Goal: Use online tool/utility: Utilize a website feature to perform a specific function

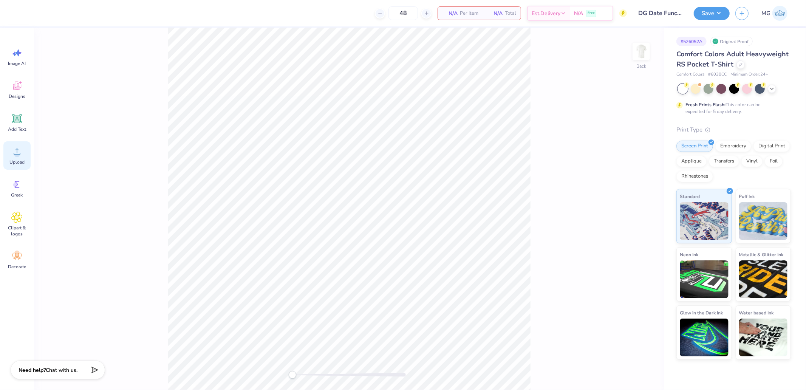
click at [28, 151] on div "Upload" at bounding box center [16, 155] width 27 height 28
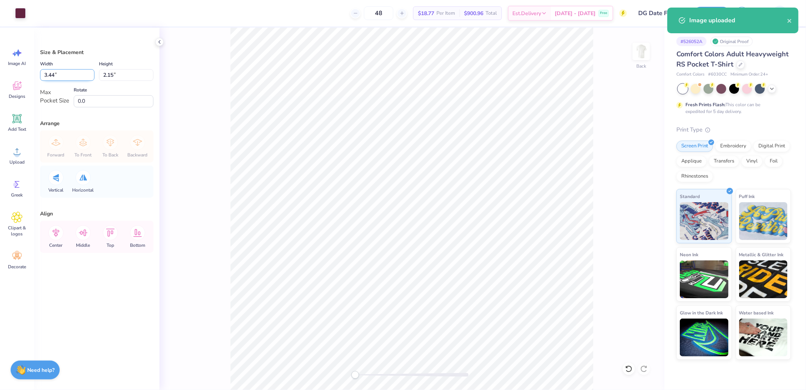
click at [59, 77] on input "3.44" at bounding box center [67, 75] width 54 height 12
type input "3.50"
type input "2.19"
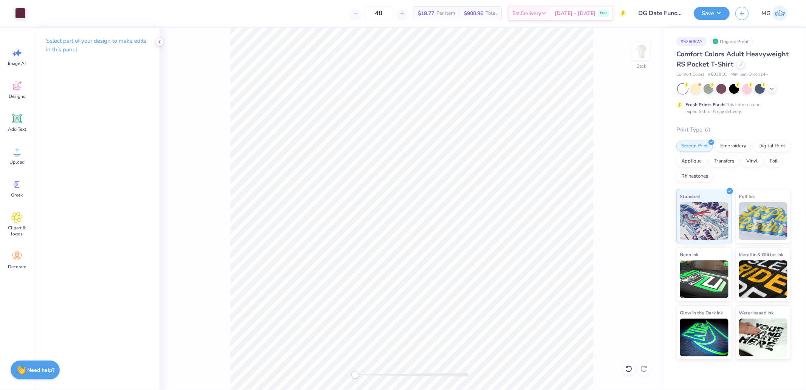
click at [629, 62] on div "Back" at bounding box center [411, 209] width 505 height 362
click at [639, 55] on img at bounding box center [641, 51] width 30 height 30
click at [16, 150] on icon at bounding box center [16, 151] width 11 height 11
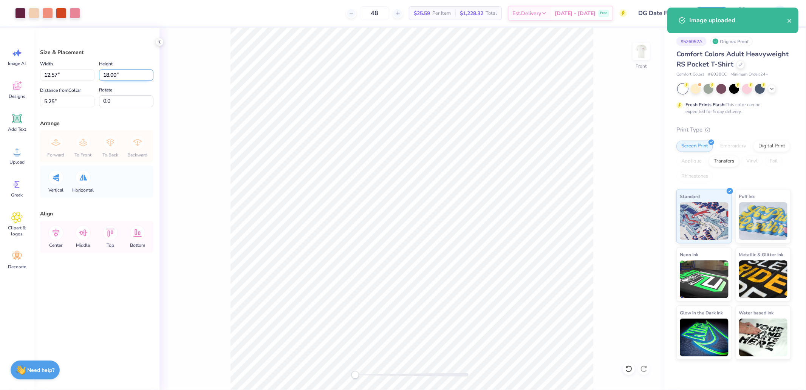
click at [125, 77] on input "18.00" at bounding box center [126, 75] width 54 height 12
type input "15"
type input "10.48"
type input "15.00"
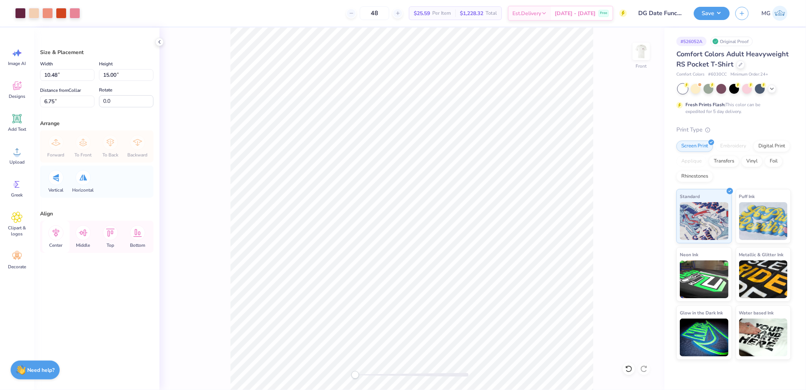
click at [59, 230] on icon at bounding box center [56, 233] width 7 height 9
click at [62, 100] on input "6.75" at bounding box center [67, 102] width 54 height 12
type input "3"
click at [716, 18] on button "Save" at bounding box center [712, 12] width 36 height 13
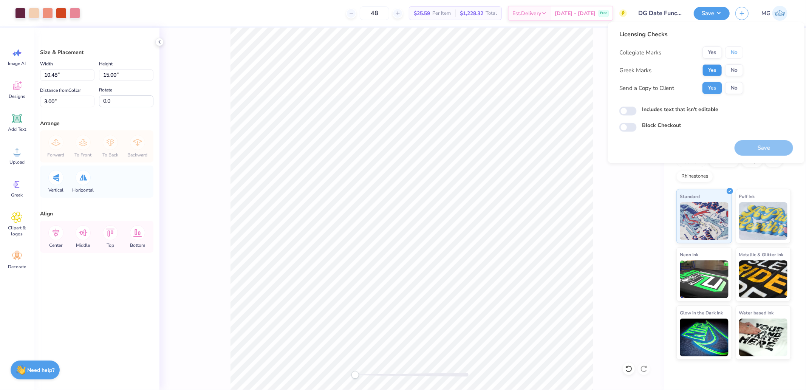
drag, startPoint x: 734, startPoint y: 55, endPoint x: 708, endPoint y: 76, distance: 33.0
click at [728, 60] on div "Collegiate Marks Yes No Greek Marks Yes No Send a Copy to Client Yes No" at bounding box center [681, 70] width 124 height 48
click at [708, 76] on button "Yes" at bounding box center [712, 70] width 20 height 12
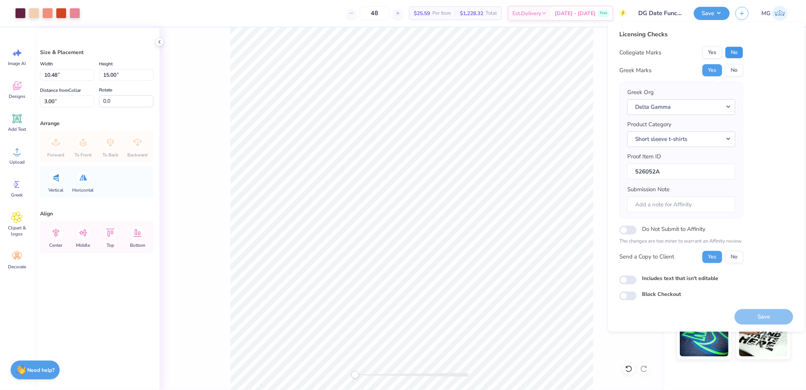
click at [735, 55] on button "No" at bounding box center [734, 52] width 18 height 12
click at [752, 315] on button "Save" at bounding box center [763, 316] width 59 height 15
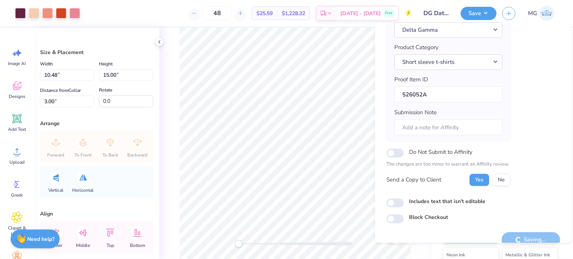
scroll to position [90, 0]
